Goal: Information Seeking & Learning: Learn about a topic

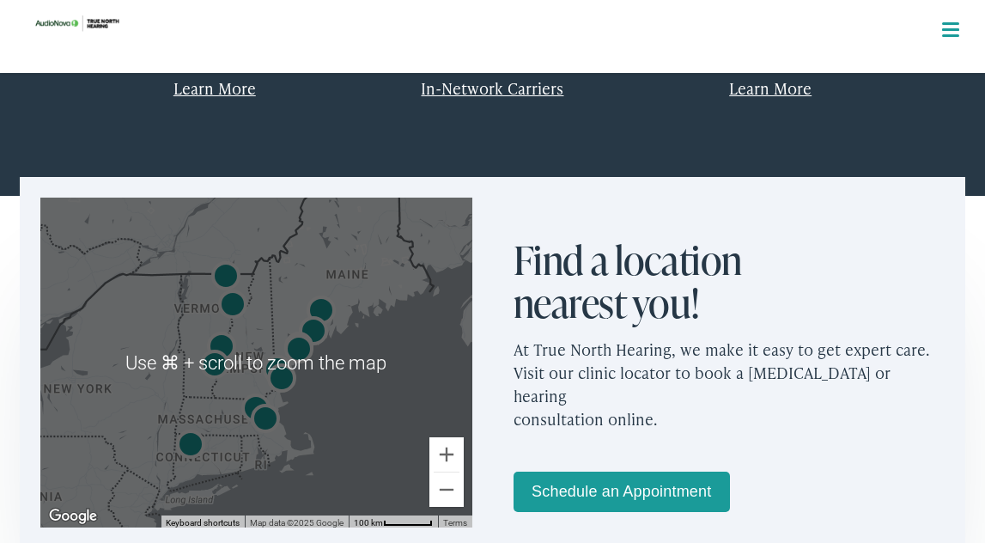
scroll to position [875, 0]
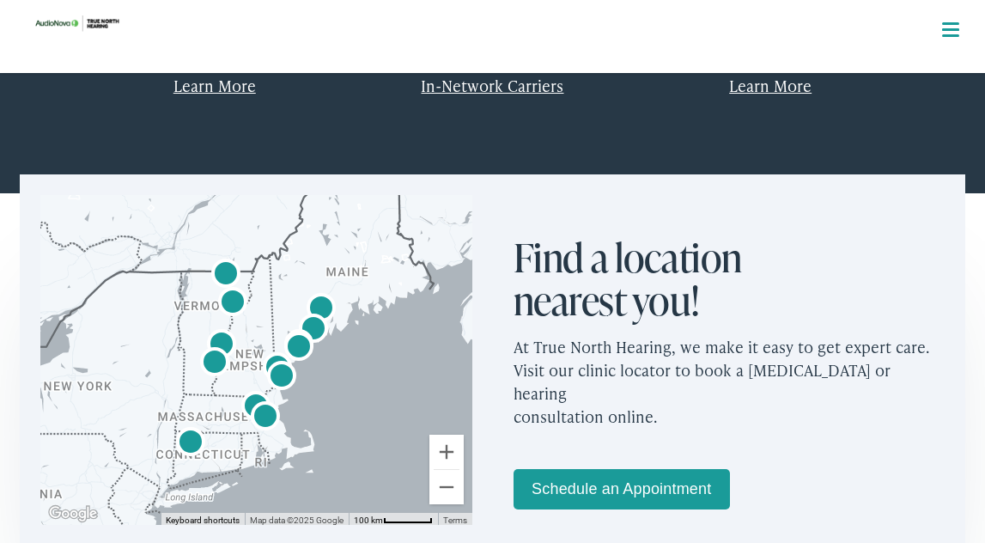
click at [335, 349] on div at bounding box center [256, 360] width 432 height 330
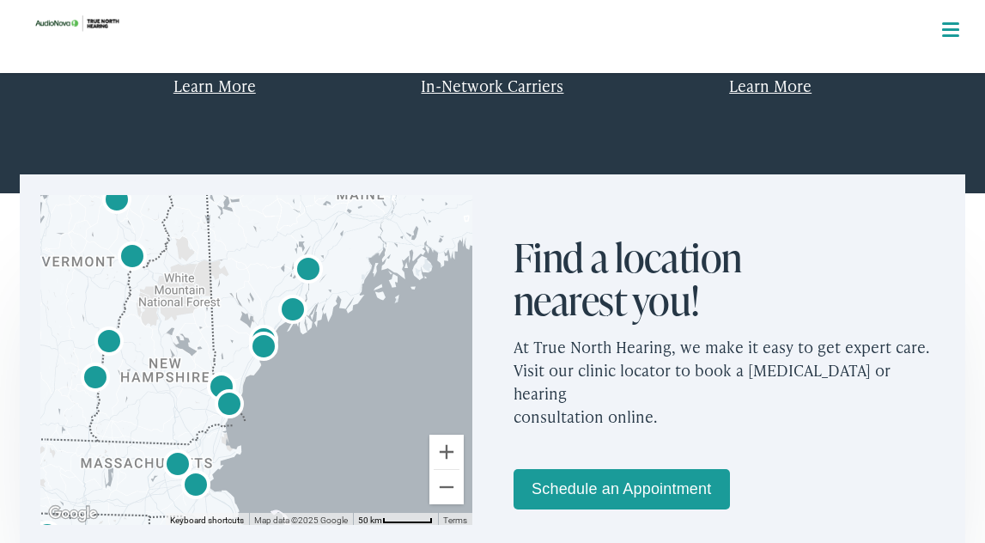
click at [335, 349] on div at bounding box center [256, 360] width 432 height 330
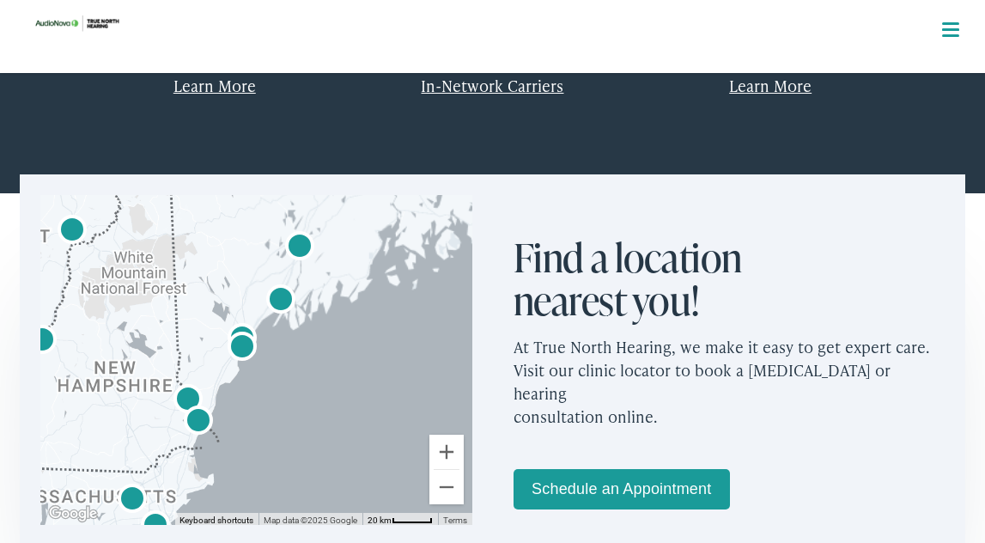
click at [335, 349] on div at bounding box center [256, 360] width 432 height 330
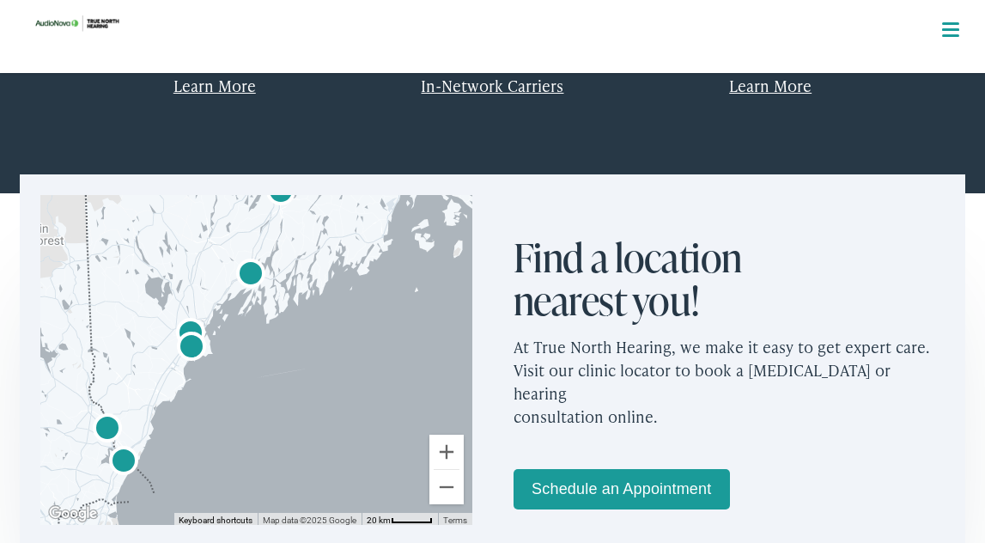
click at [248, 271] on img "AudioNova" at bounding box center [250, 275] width 41 height 41
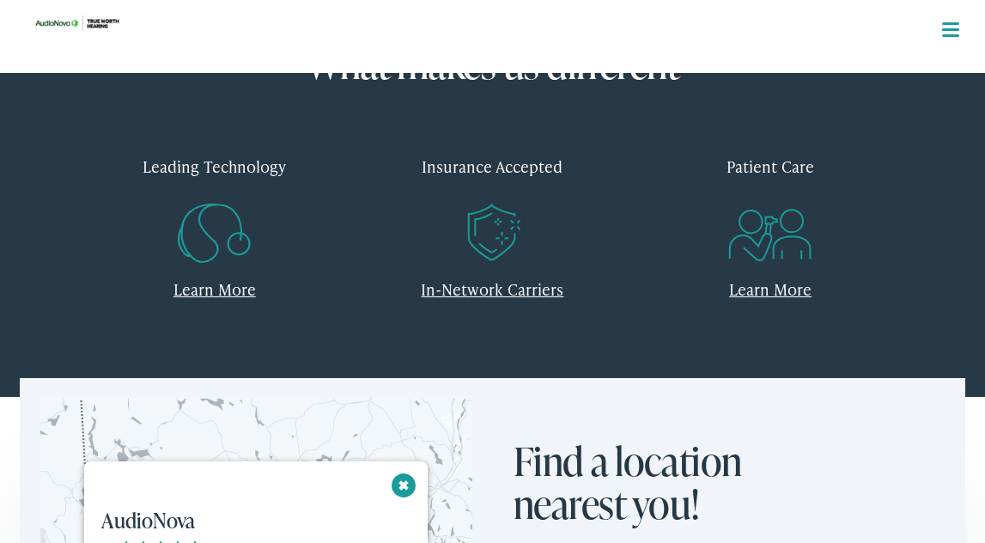
scroll to position [663, 0]
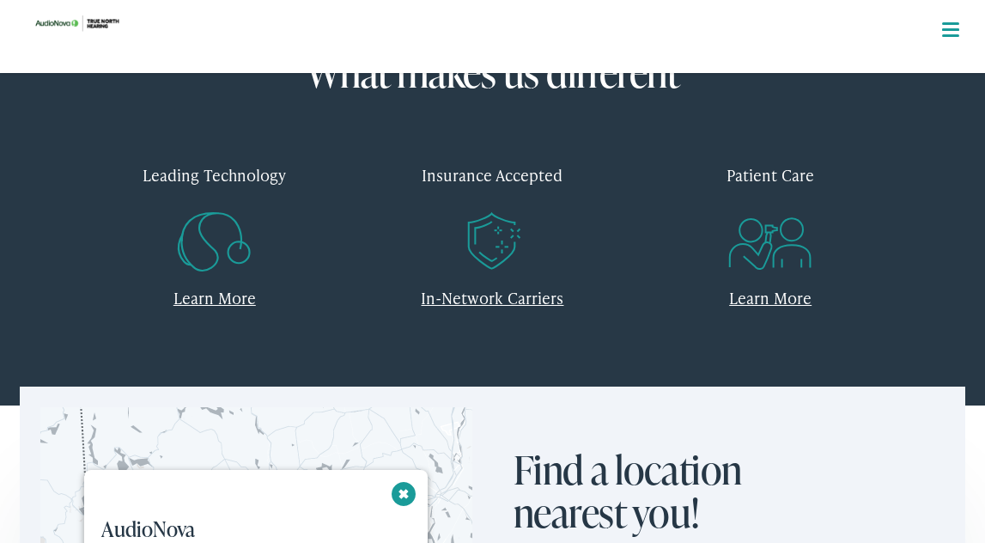
click at [488, 300] on link "In-Network Carriers" at bounding box center [492, 297] width 143 height 21
click at [209, 300] on link "Learn More" at bounding box center [214, 297] width 82 height 21
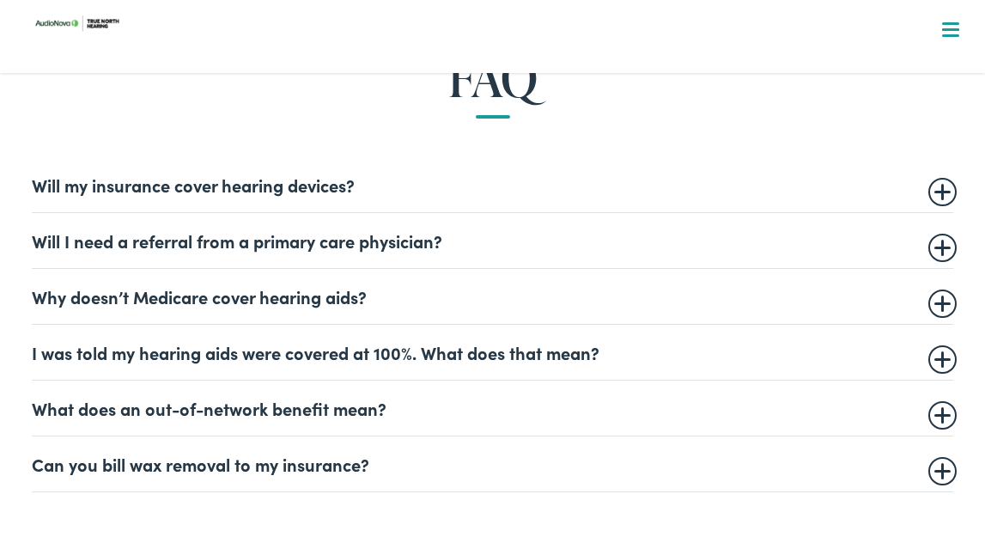
scroll to position [963, 0]
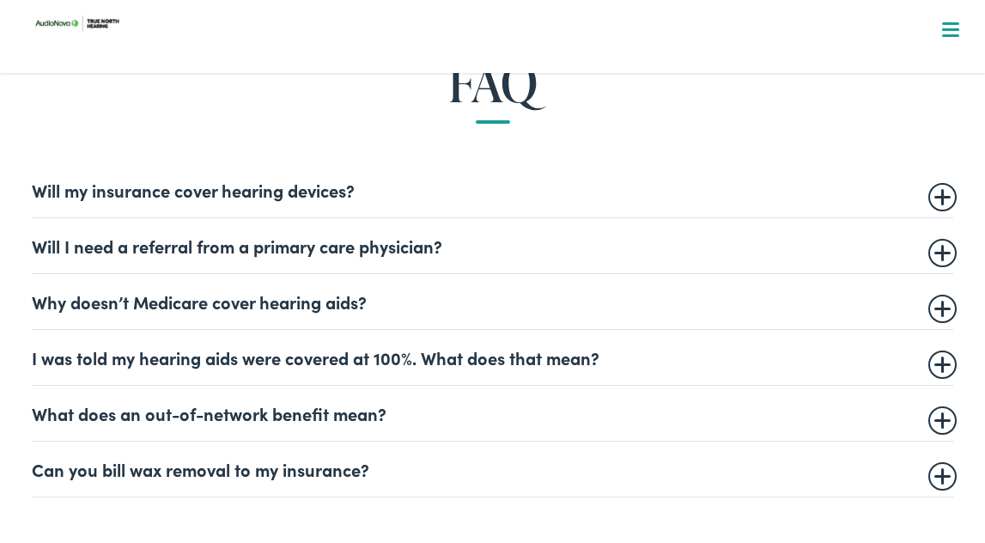
click at [34, 189] on summary "Will my insurance cover hearing devices?" at bounding box center [492, 189] width 920 height 21
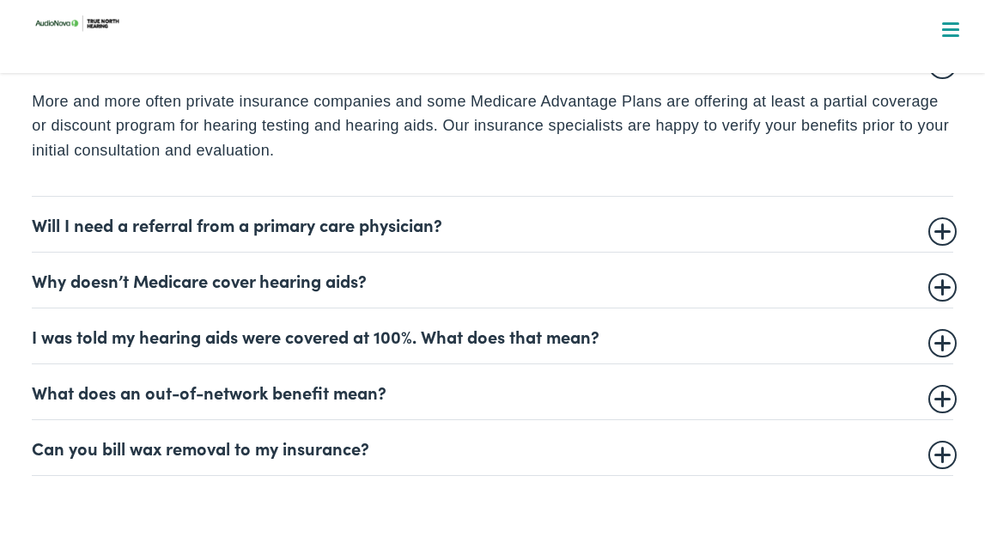
scroll to position [1100, 0]
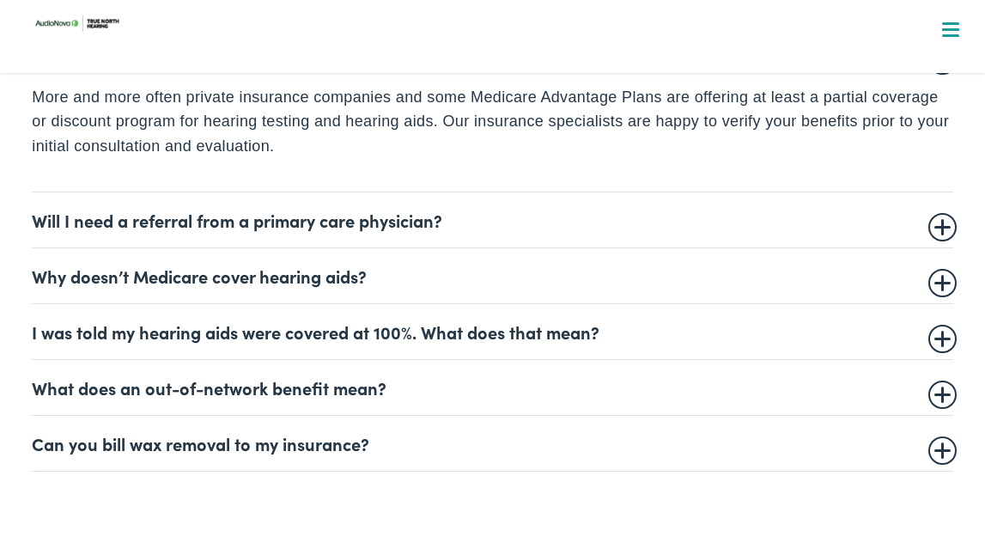
click at [316, 282] on summary "Why doesn’t Medicare cover hearing aids?" at bounding box center [492, 275] width 920 height 21
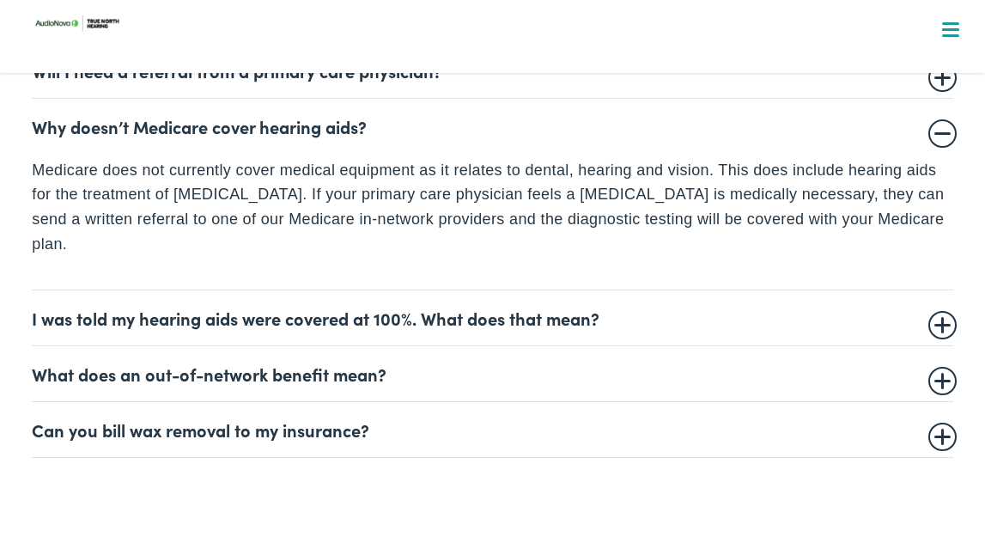
scroll to position [1140, 0]
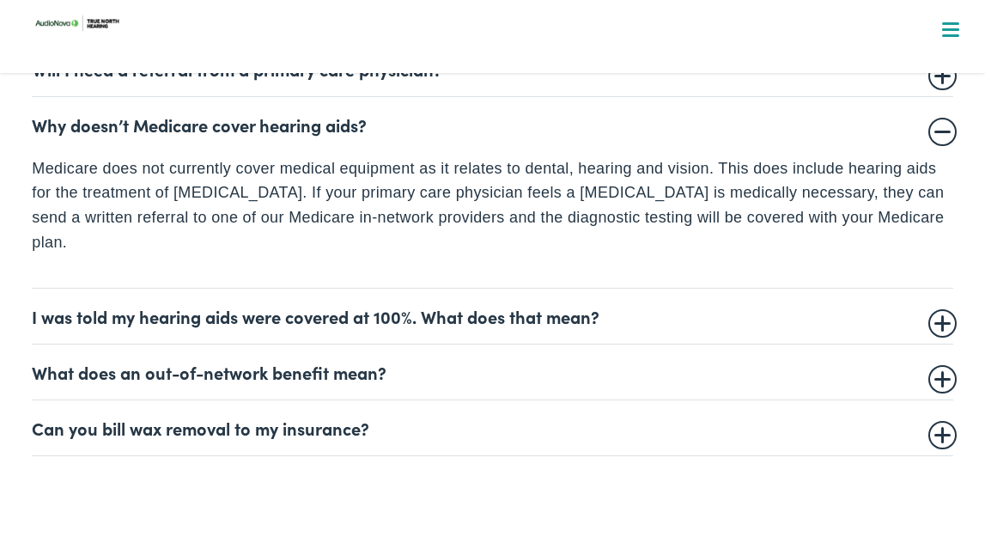
click at [379, 306] on summary "I was told my hearing aids were covered at 100%. What does that mean?" at bounding box center [492, 316] width 920 height 21
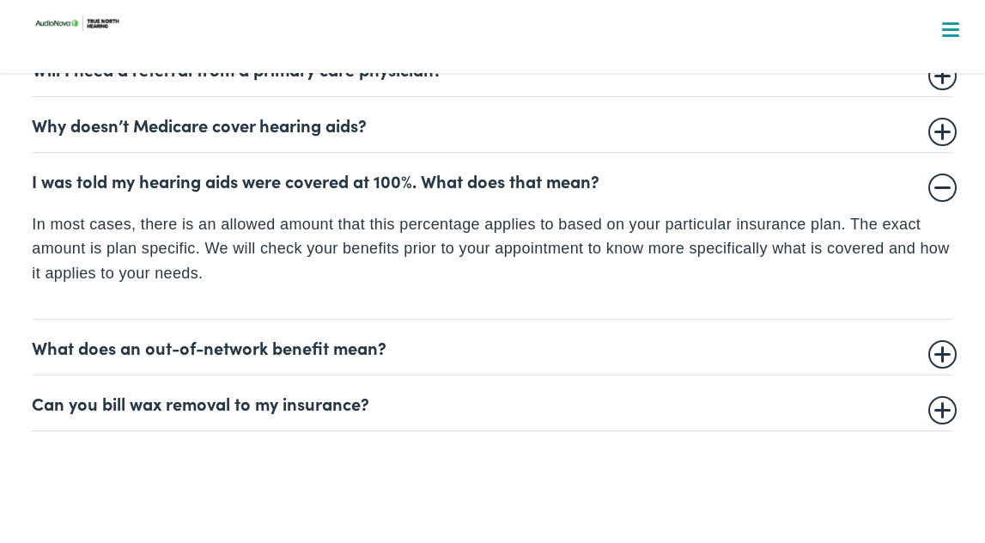
click at [364, 357] on summary "What does an out-of-network benefit mean?" at bounding box center [492, 347] width 920 height 21
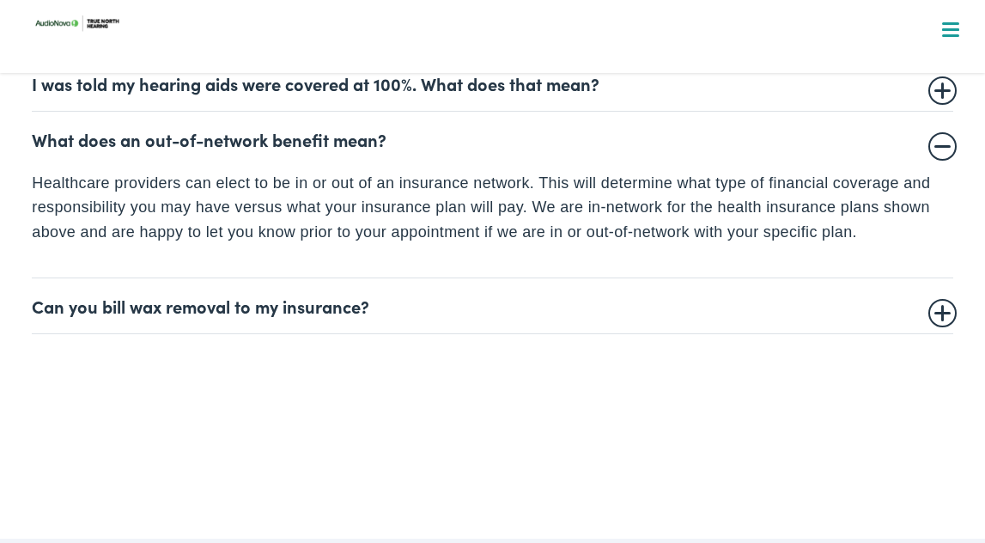
scroll to position [1270, 0]
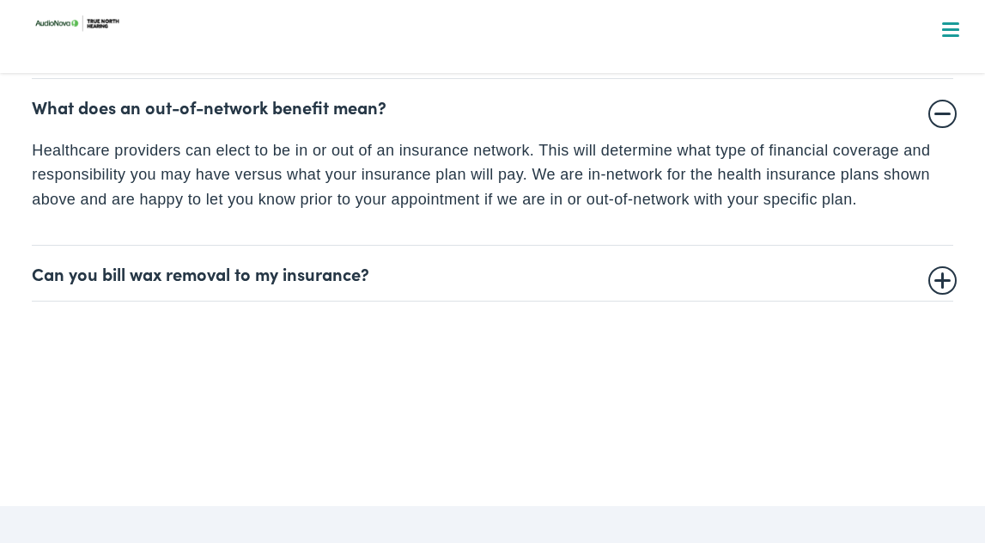
click at [349, 279] on summary "Can you bill wax removal to my insurance?" at bounding box center [492, 273] width 920 height 21
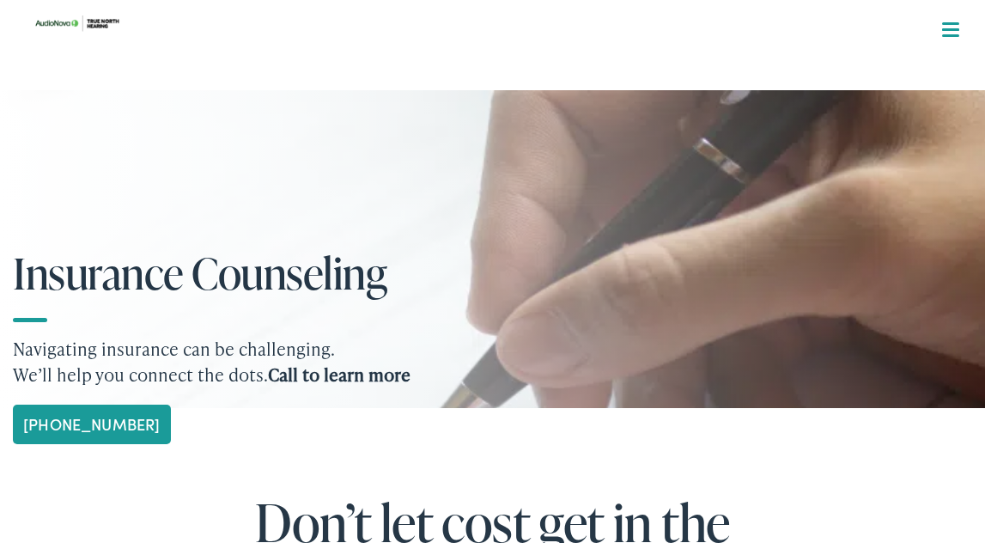
scroll to position [0, 0]
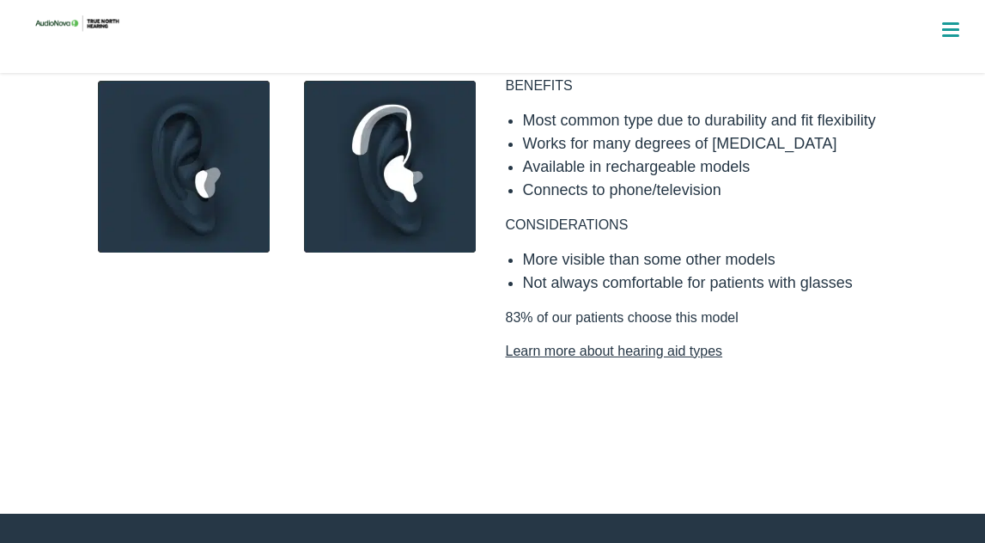
scroll to position [1710, 0]
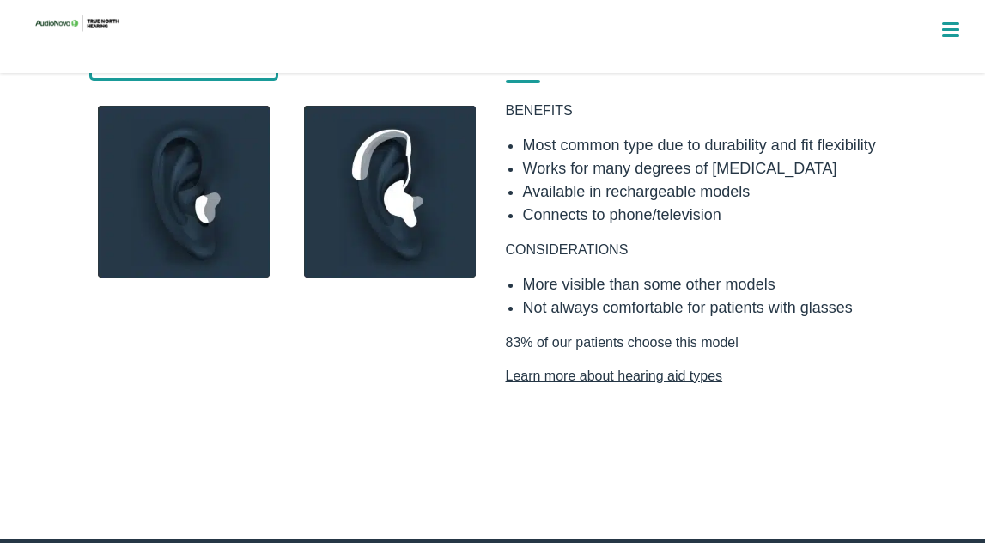
click at [647, 273] on li "More visible than some other models" at bounding box center [707, 284] width 369 height 23
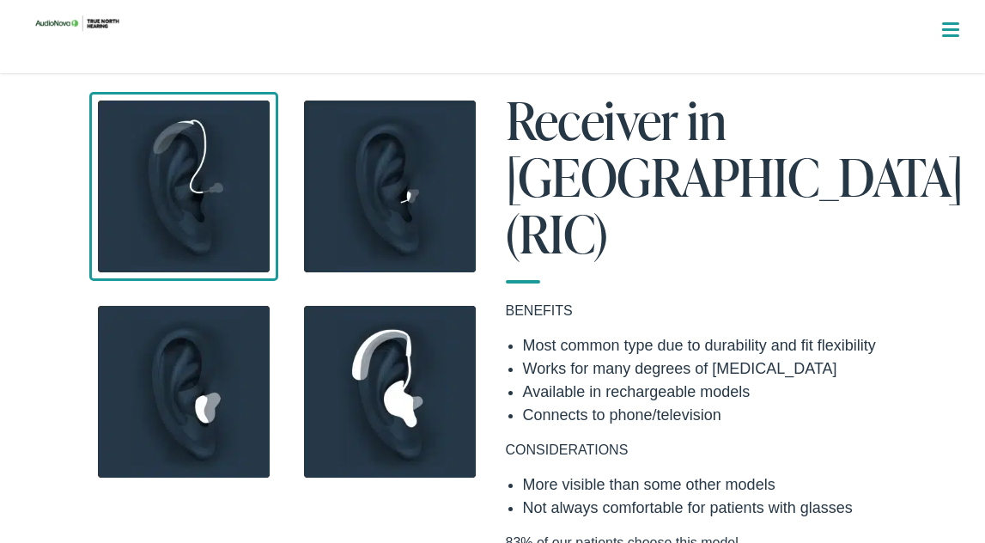
scroll to position [1509, 0]
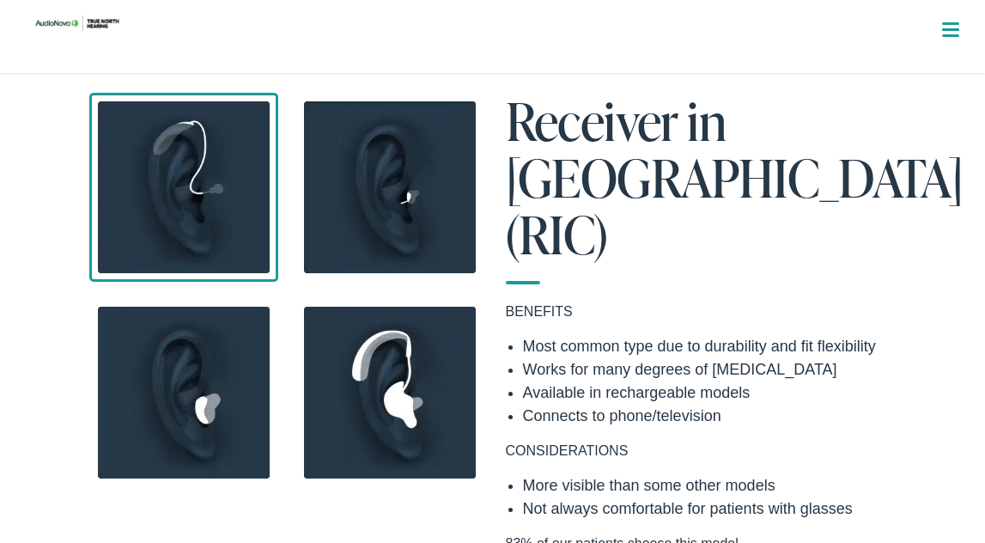
click at [419, 156] on img at bounding box center [389, 187] width 189 height 189
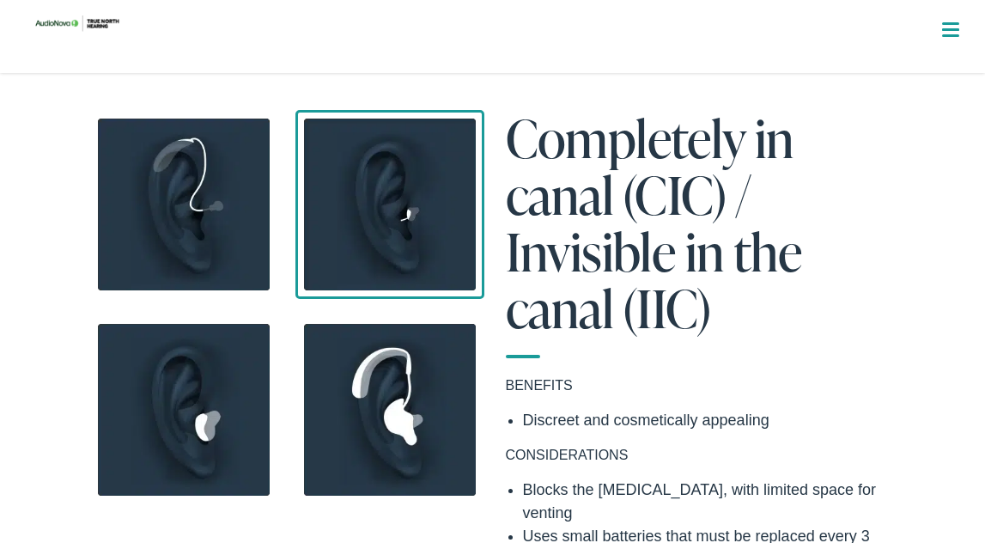
scroll to position [1488, 0]
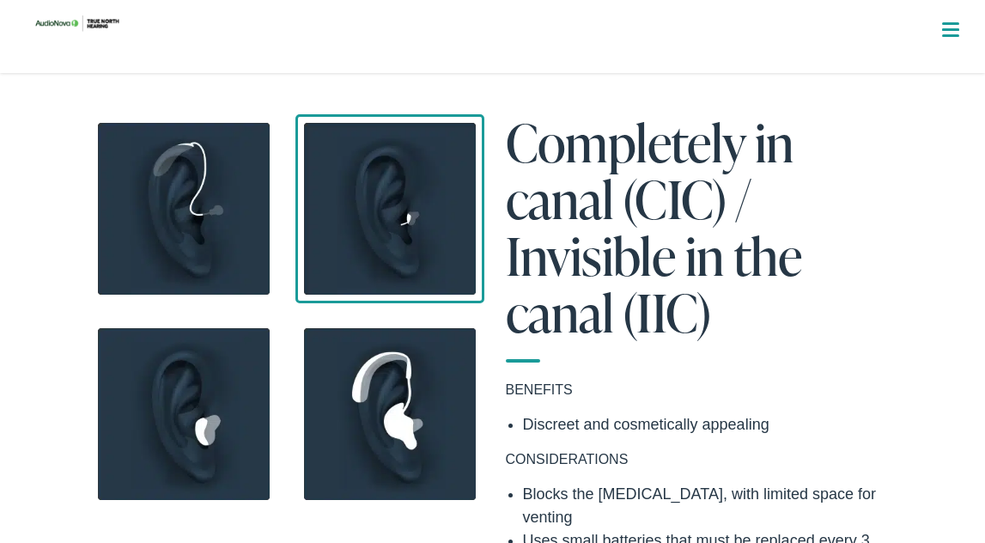
click at [190, 401] on img at bounding box center [183, 413] width 189 height 189
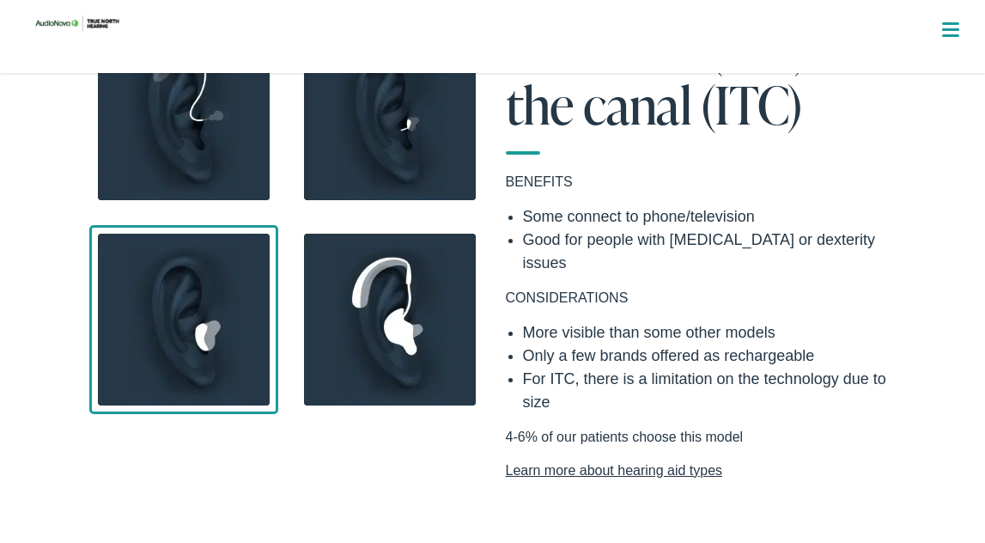
scroll to position [1581, 0]
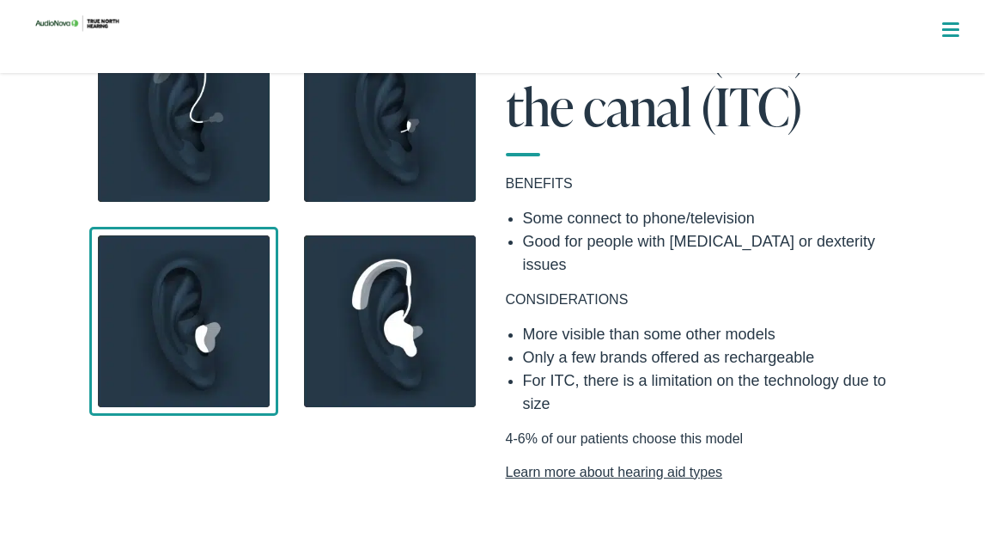
click at [411, 293] on img at bounding box center [389, 321] width 189 height 189
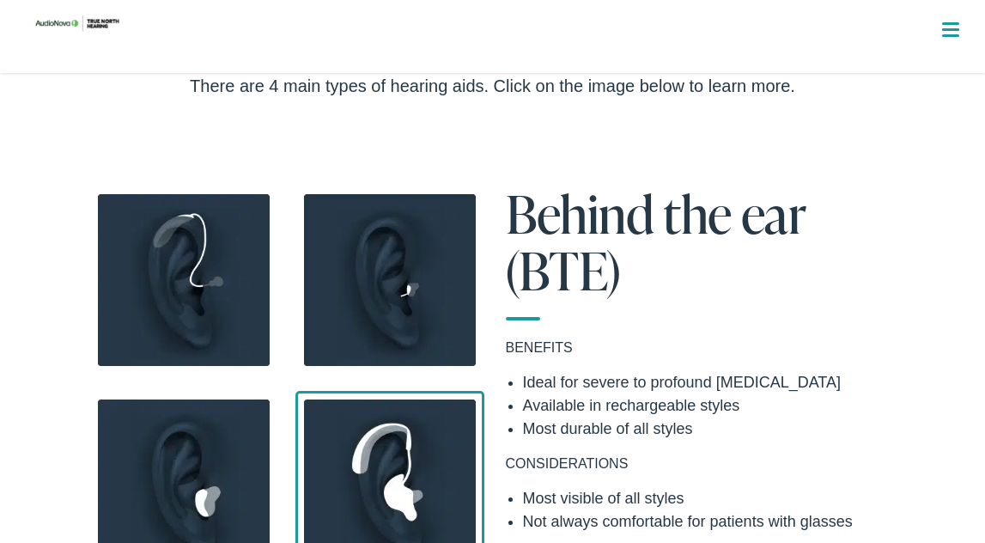
scroll to position [1416, 0]
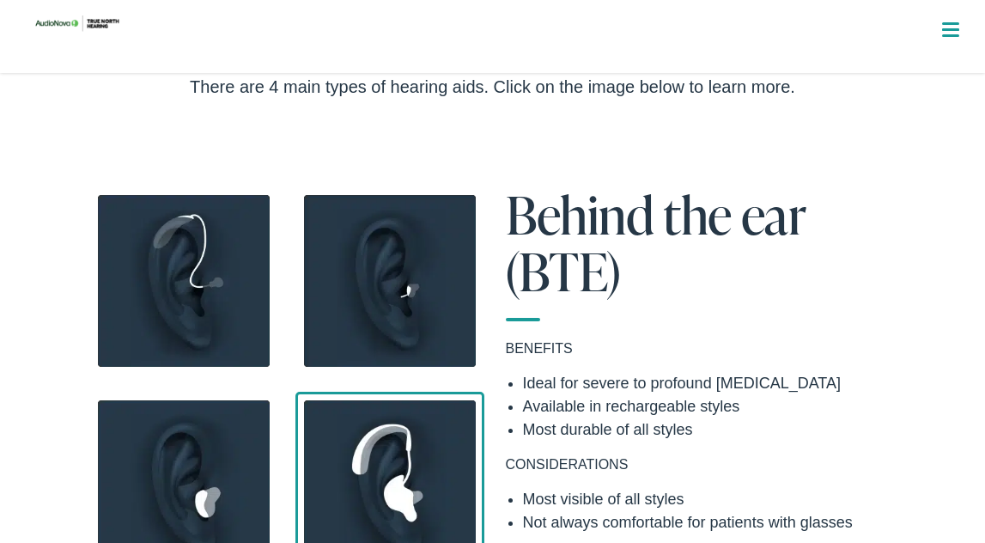
click at [187, 272] on img at bounding box center [183, 280] width 189 height 189
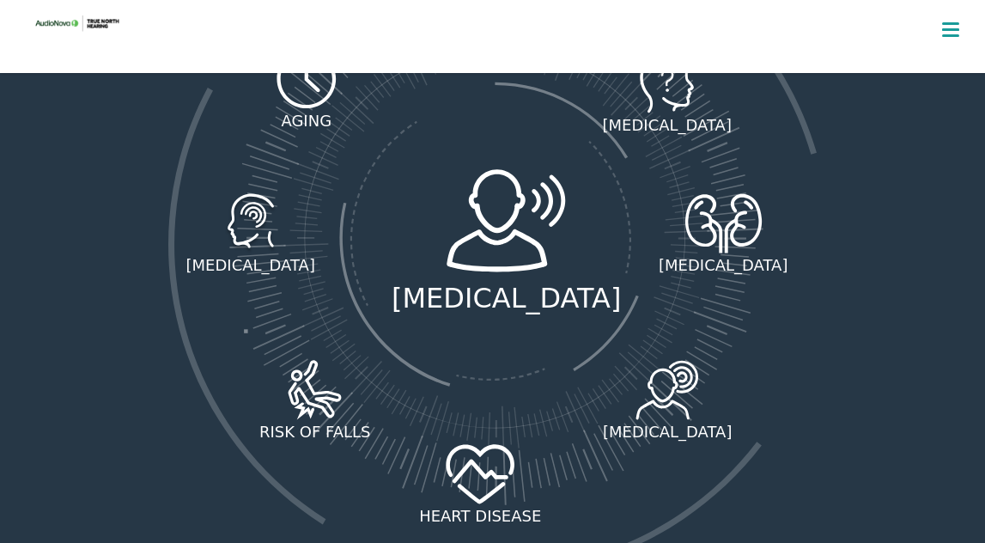
scroll to position [2509, 0]
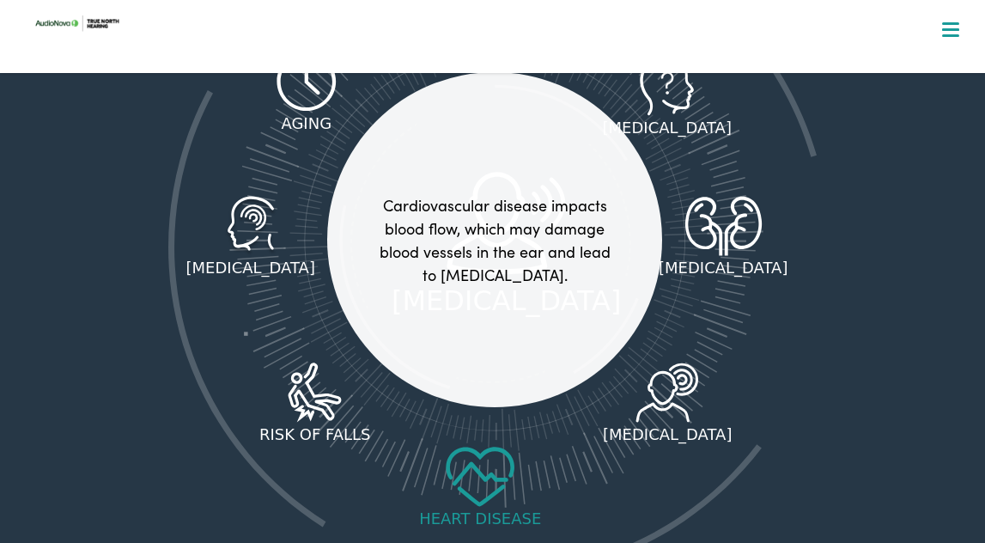
click at [452, 446] on icon at bounding box center [480, 476] width 78 height 60
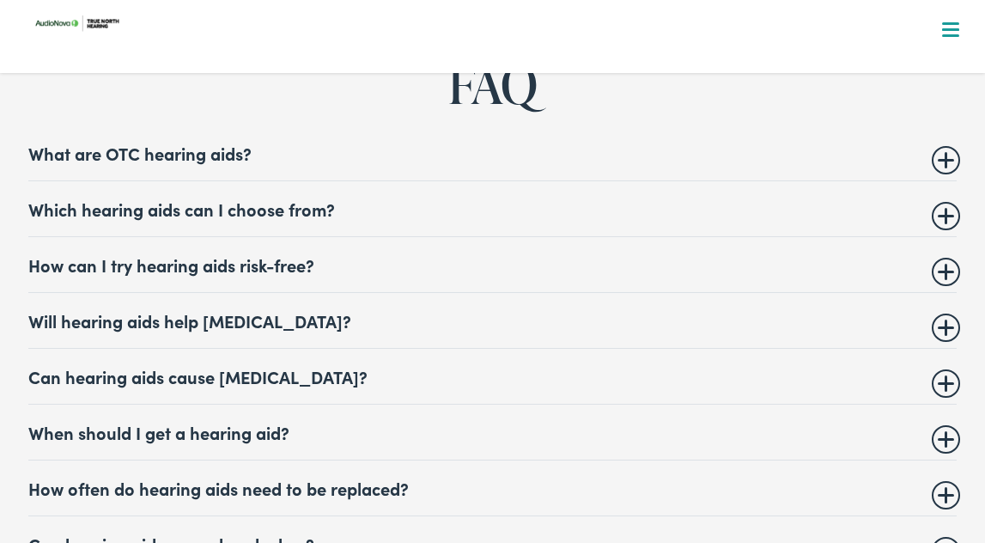
scroll to position [6817, 0]
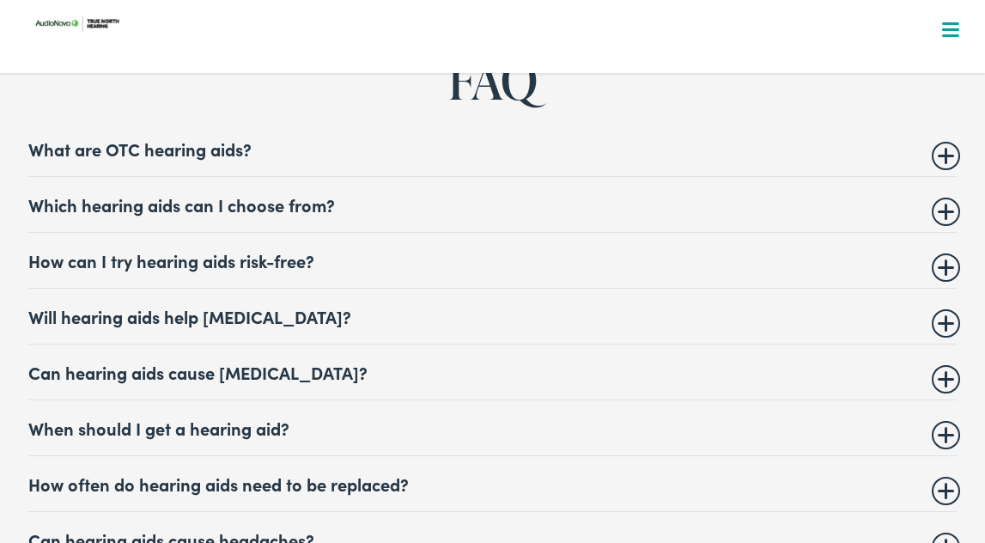
click at [263, 194] on summary "Which hearing aids can I choose from?" at bounding box center [492, 204] width 929 height 21
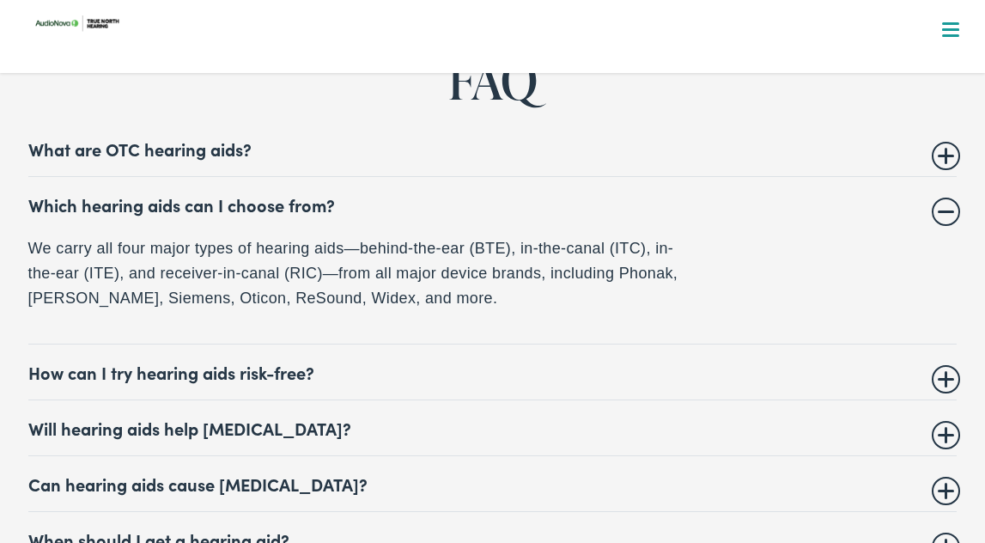
click at [403, 361] on summary "How can I try hearing aids risk-free?" at bounding box center [492, 371] width 929 height 21
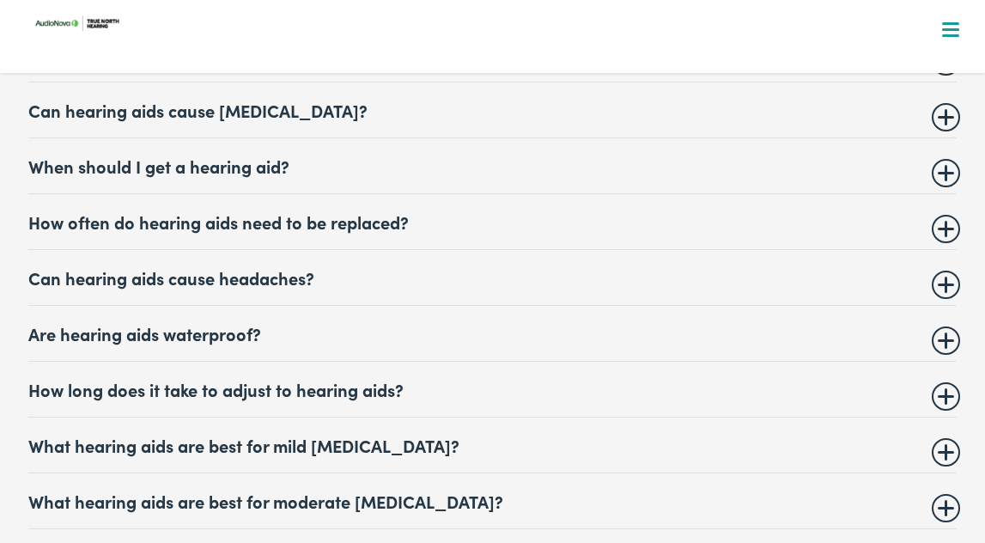
scroll to position [7342, 0]
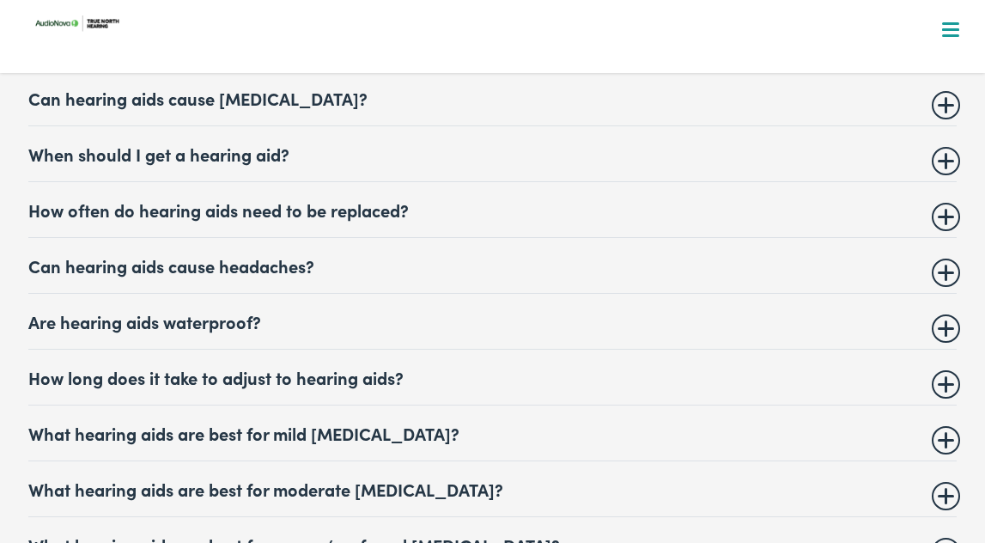
click at [364, 199] on summary "How often do hearing aids need to be replaced?" at bounding box center [492, 209] width 929 height 21
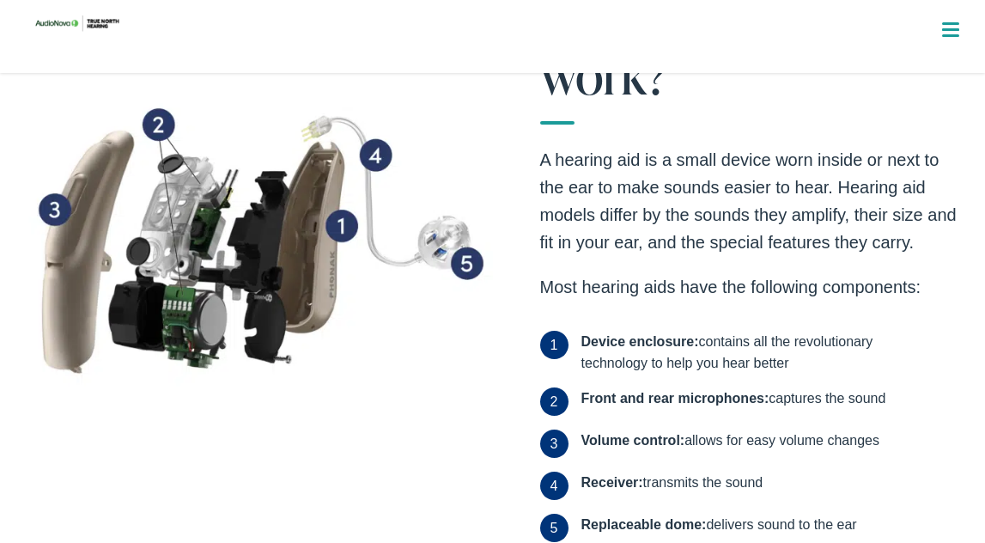
scroll to position [610, 0]
